Goal: Find contact information: Find contact information

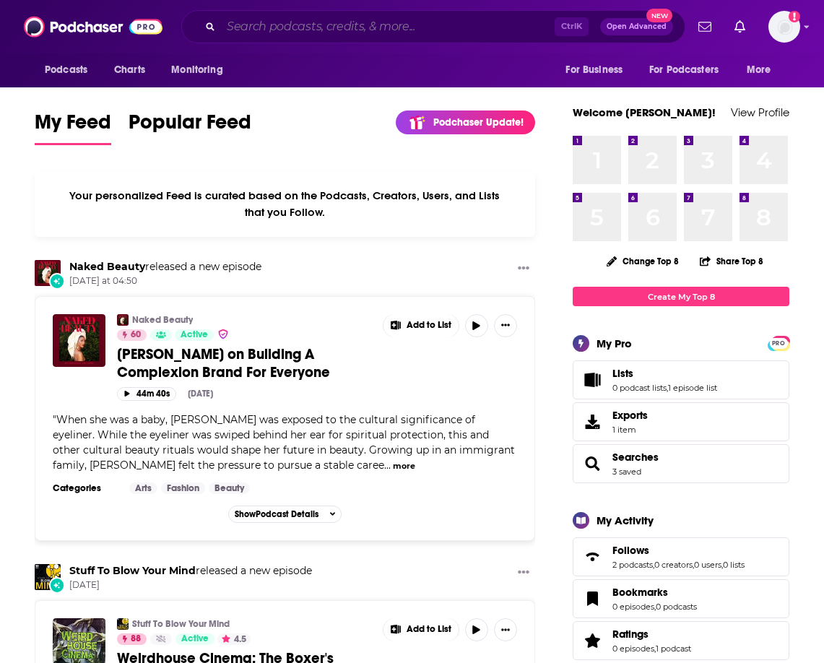
click at [354, 23] on input "Search podcasts, credits, & more..." at bounding box center [388, 26] width 334 height 23
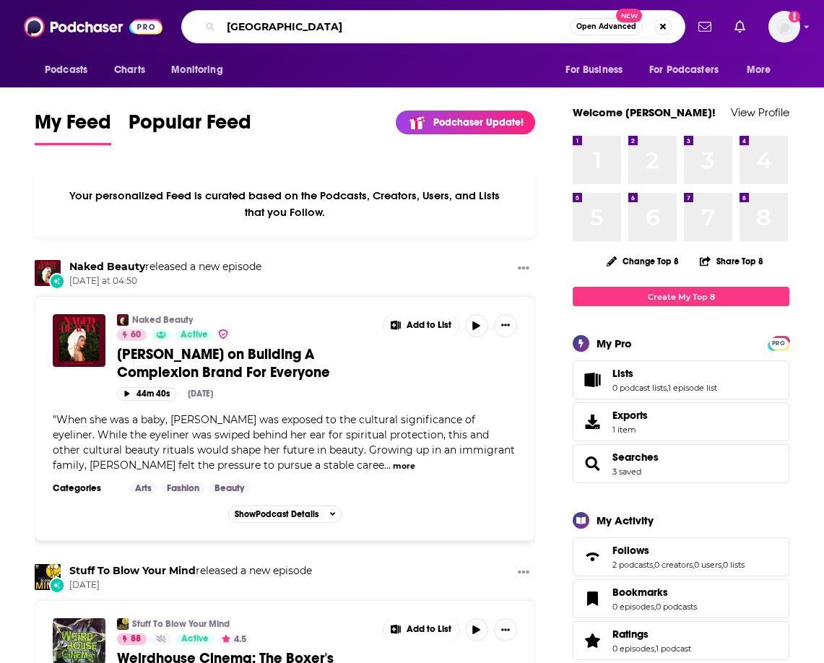
type input "[GEOGRAPHIC_DATA]"
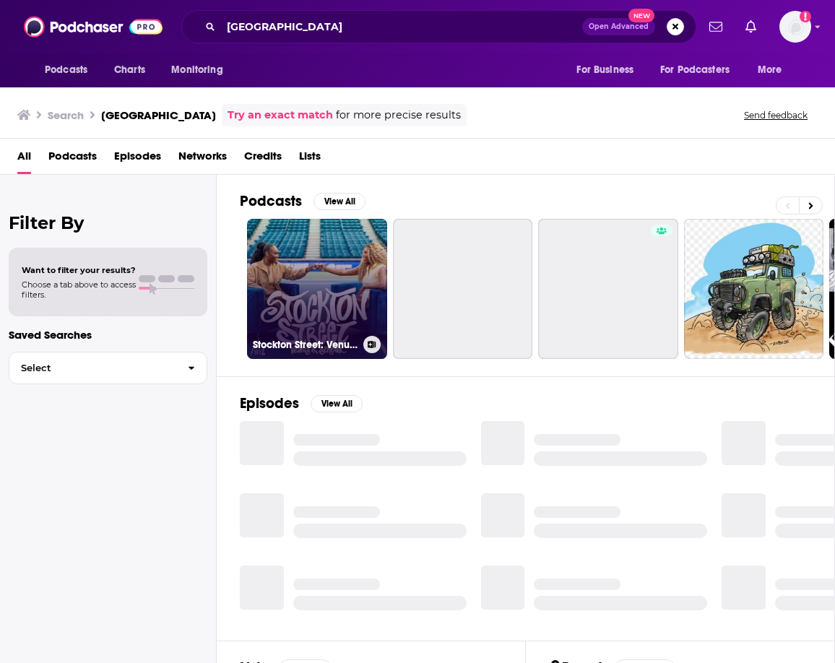
click at [298, 293] on link "Stockton Street: Venus & [PERSON_NAME]" at bounding box center [317, 289] width 140 height 140
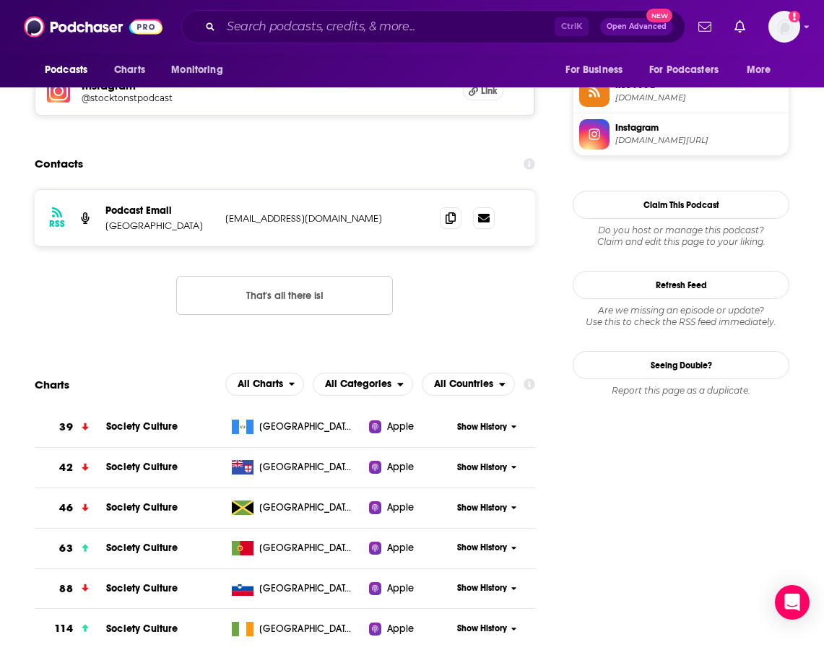
scroll to position [1084, 0]
drag, startPoint x: 225, startPoint y: 220, endPoint x: 324, endPoint y: 223, distance: 99.7
click at [324, 223] on div "RSS Podcast Email [GEOGRAPHIC_DATA] [EMAIL_ADDRESS][DOMAIN_NAME] [EMAIL_ADDRESS…" at bounding box center [285, 217] width 501 height 56
copy p "[EMAIL_ADDRESS][DOMAIN_NAME]"
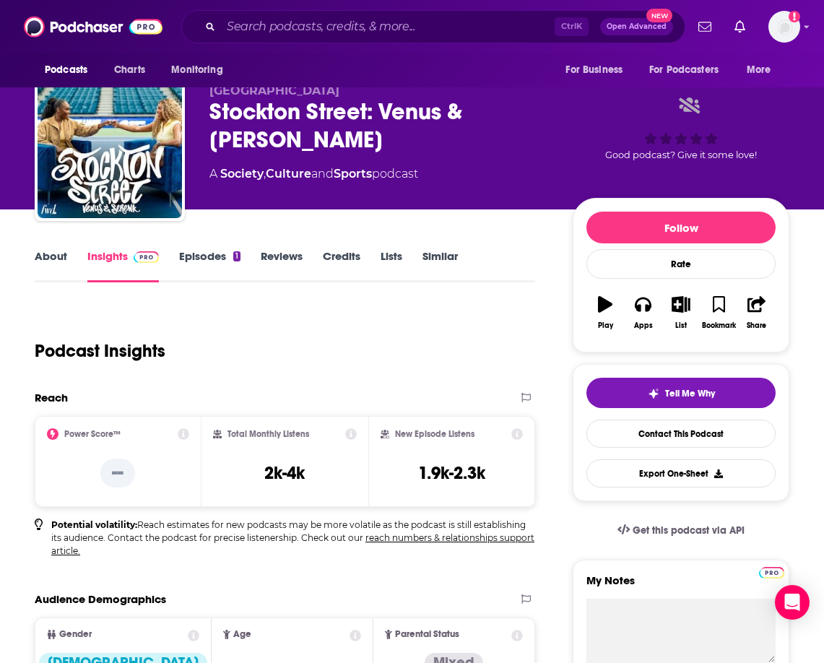
scroll to position [0, 0]
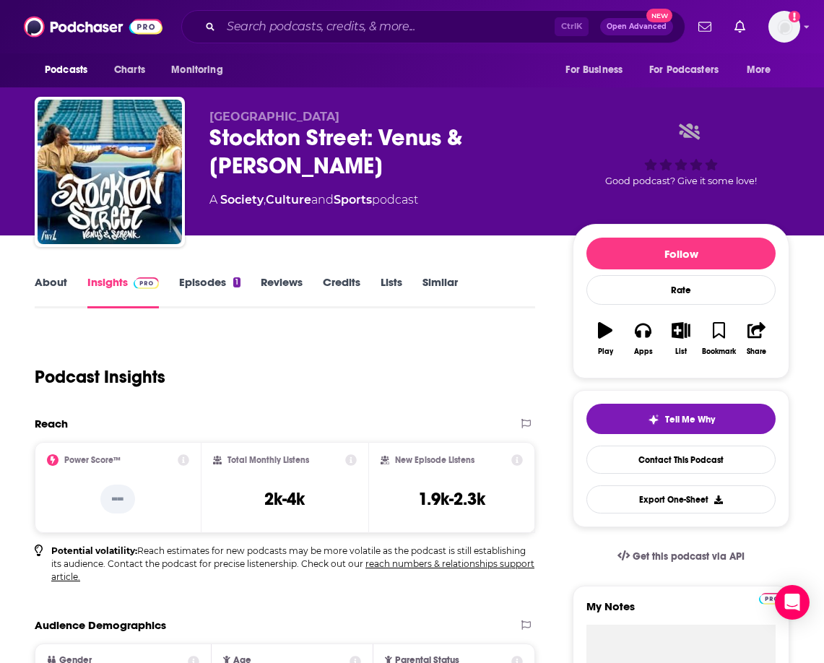
click at [51, 277] on link "About" at bounding box center [51, 291] width 33 height 33
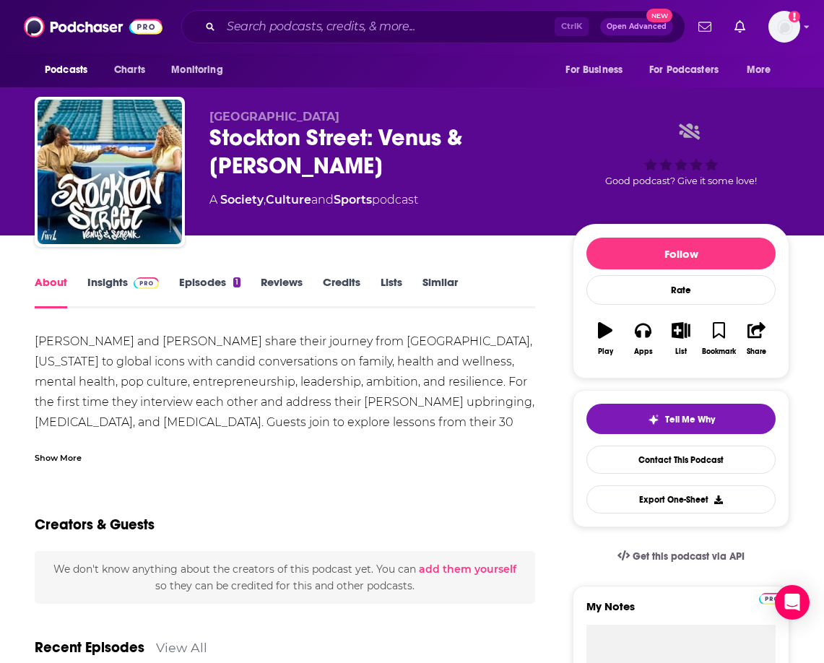
click at [61, 459] on div "Show More" at bounding box center [58, 457] width 47 height 14
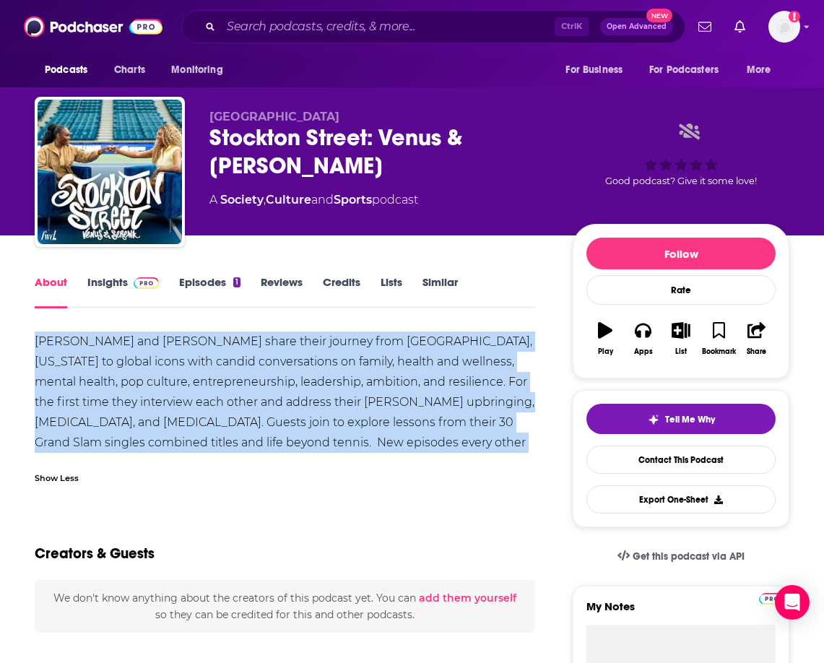
drag, startPoint x: 28, startPoint y: 341, endPoint x: 472, endPoint y: 436, distance: 454.2
copy div "[PERSON_NAME] and [PERSON_NAME] share their journey from [GEOGRAPHIC_DATA], [US…"
